Goal: Navigation & Orientation: Find specific page/section

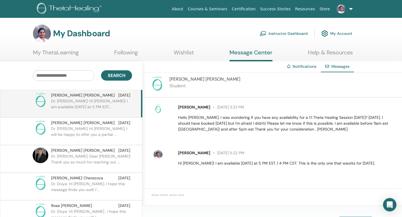
click at [87, 108] on p "Dr. Divya: Hi Christina! I am available tomorrow at 5 PM EST..." at bounding box center [91, 106] width 81 height 17
click at [186, 78] on span "Christina Perkins" at bounding box center [205, 79] width 71 height 6
click at [82, 10] on img at bounding box center [70, 9] width 67 height 13
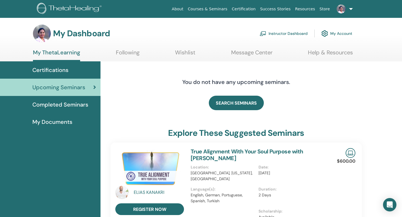
click at [292, 31] on link "Instructor Dashboard" at bounding box center [284, 33] width 48 height 12
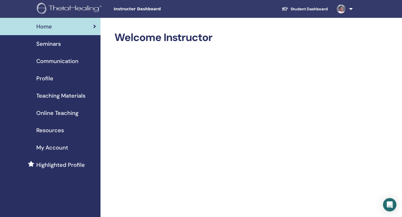
click at [54, 97] on span "Teaching Materials" at bounding box center [60, 96] width 49 height 8
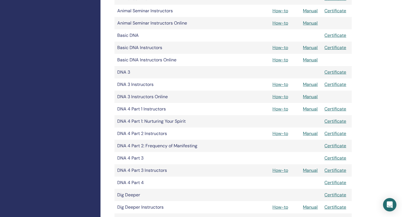
scroll to position [206, 0]
